Goal: Task Accomplishment & Management: Complete application form

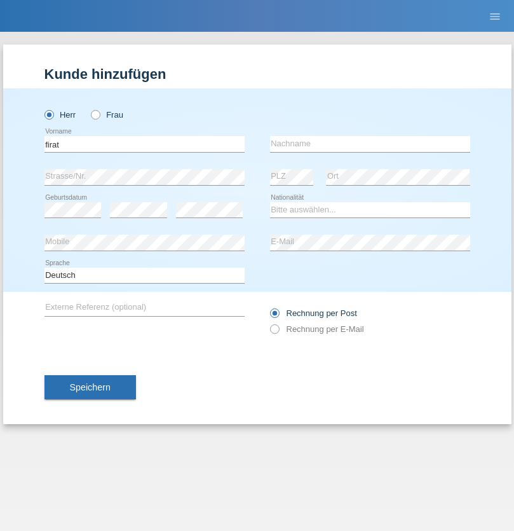
type input "firat"
click at [370, 144] on input "text" at bounding box center [370, 144] width 200 height 16
type input "kara"
select select "CH"
radio input "true"
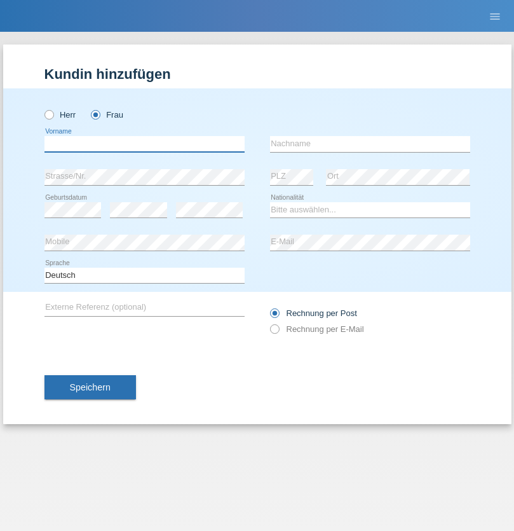
click at [144, 144] on input "text" at bounding box center [144, 144] width 200 height 16
type input "Sabrina"
click at [370, 144] on input "text" at bounding box center [370, 144] width 200 height 16
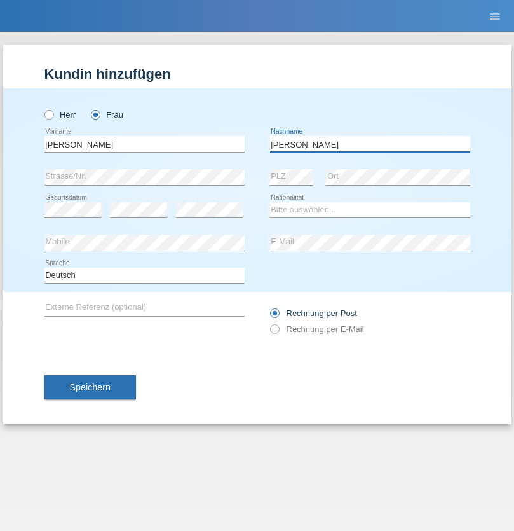
type input "Santos"
select select "PT"
select select "C"
select select "05"
select select "12"
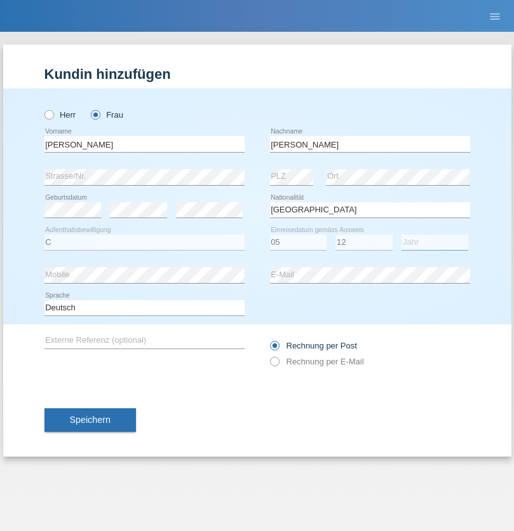
select select "2000"
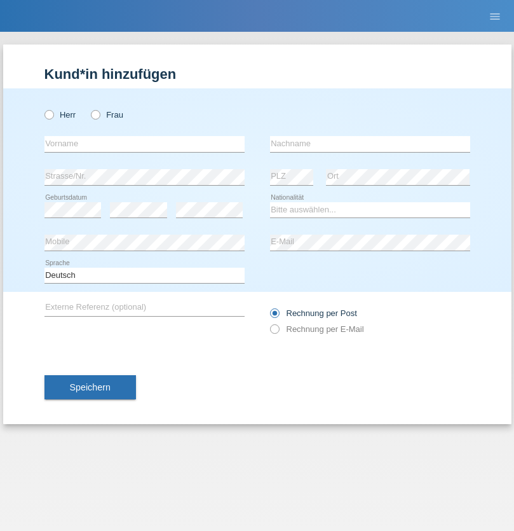
radio input "true"
click at [144, 144] on input "text" at bounding box center [144, 144] width 200 height 16
type input "Anett"
click at [370, 144] on input "text" at bounding box center [370, 144] width 200 height 16
type input "Tanner"
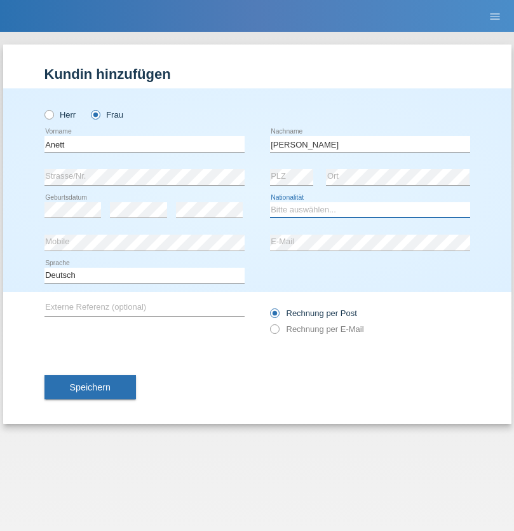
select select "HU"
select select "C"
select select "04"
select select "09"
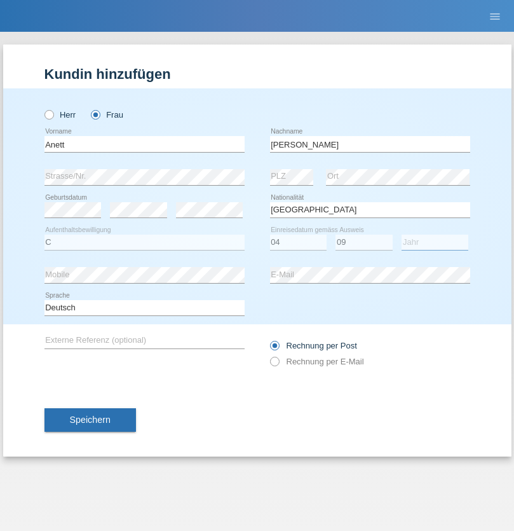
select select "2021"
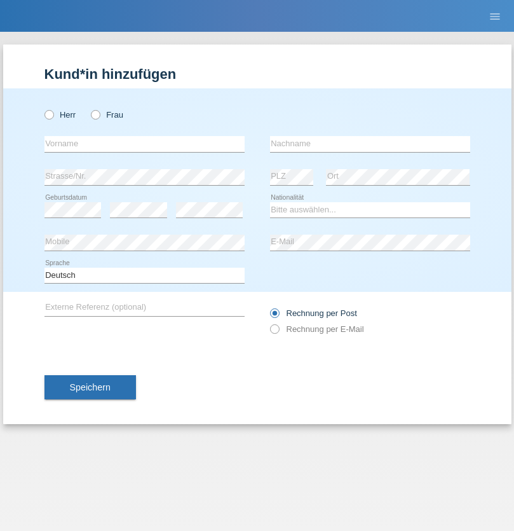
radio input "true"
click at [144, 144] on input "text" at bounding box center [144, 144] width 200 height 16
type input "Tanja"
click at [370, 144] on input "text" at bounding box center [370, 144] width 200 height 16
type input "Hirsiger"
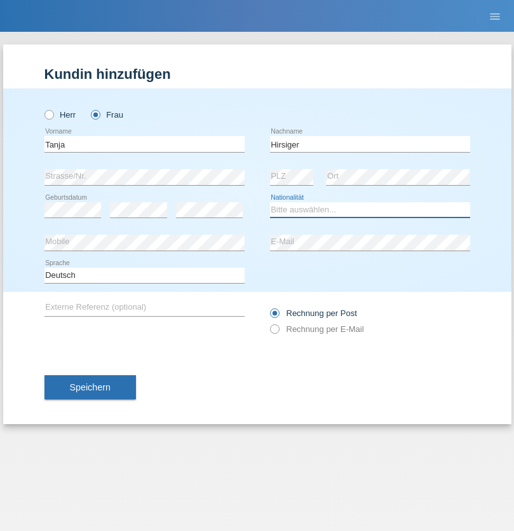
select select "CH"
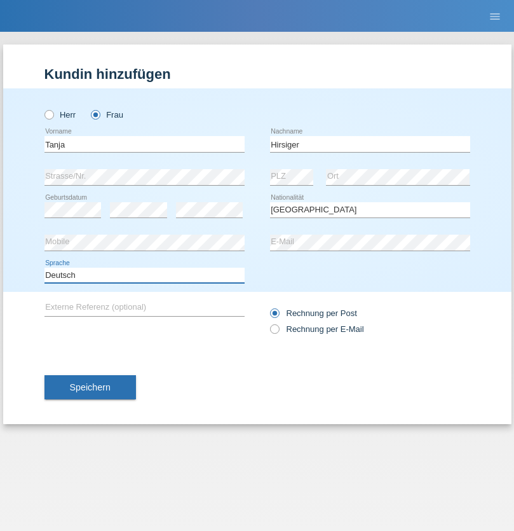
select select "en"
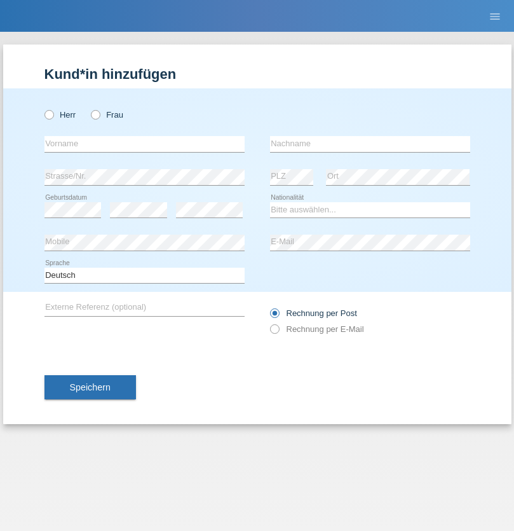
radio input "true"
click at [144, 144] on input "text" at bounding box center [144, 144] width 200 height 16
type input "Ketty"
click at [370, 144] on input "text" at bounding box center [370, 144] width 200 height 16
type input "Kalupnath"
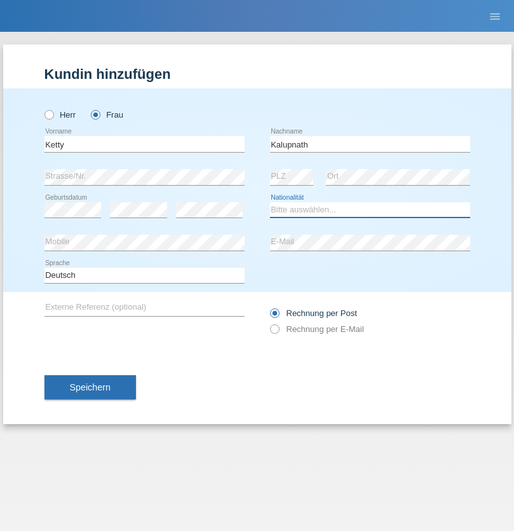
select select "CH"
